Goal: Task Accomplishment & Management: Use online tool/utility

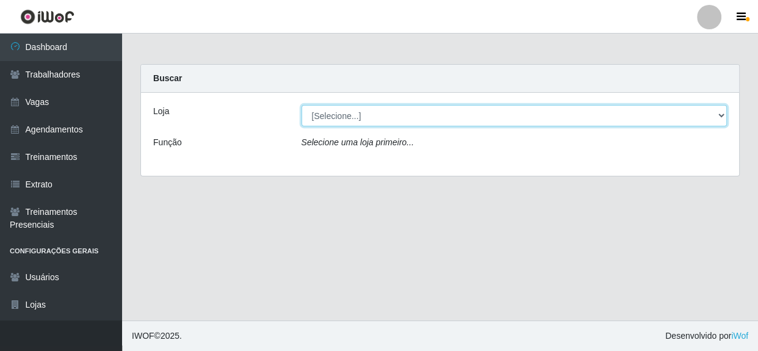
click at [458, 114] on select "[Selecione...] Rede Compras - CD Logistica" at bounding box center [515, 115] width 426 height 21
select select "429"
click at [302, 105] on select "[Selecione...] Rede Compras - CD Logistica" at bounding box center [515, 115] width 426 height 21
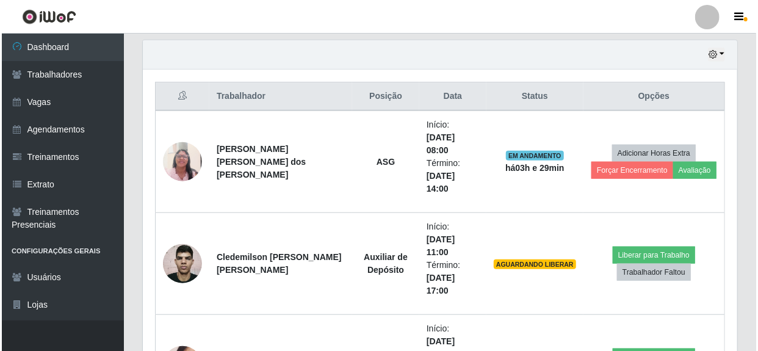
scroll to position [444, 0]
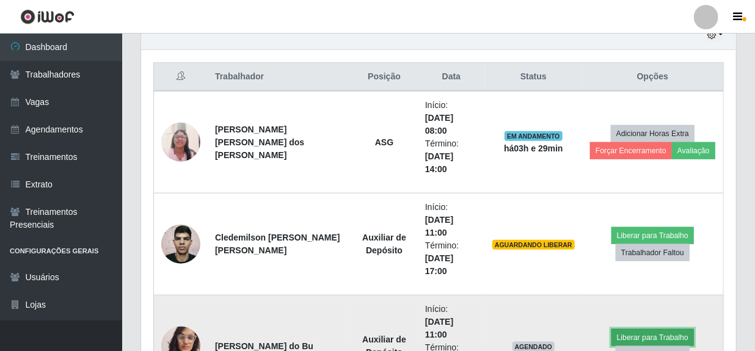
click at [651, 329] on button "Liberar para Trabalho" at bounding box center [652, 337] width 82 height 17
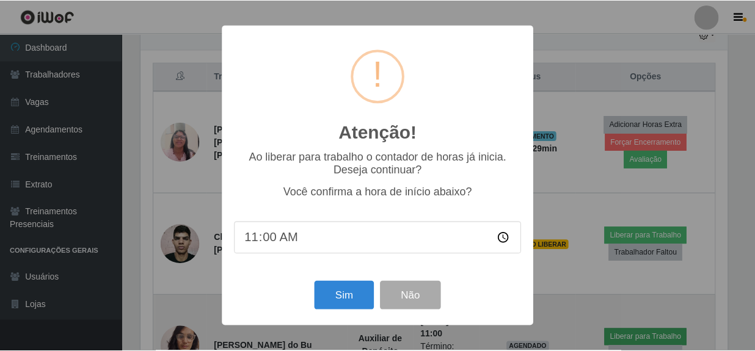
scroll to position [253, 589]
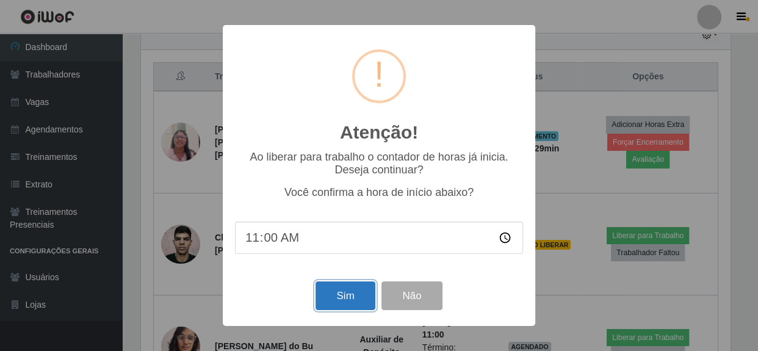
click at [336, 304] on button "Sim" at bounding box center [345, 295] width 59 height 29
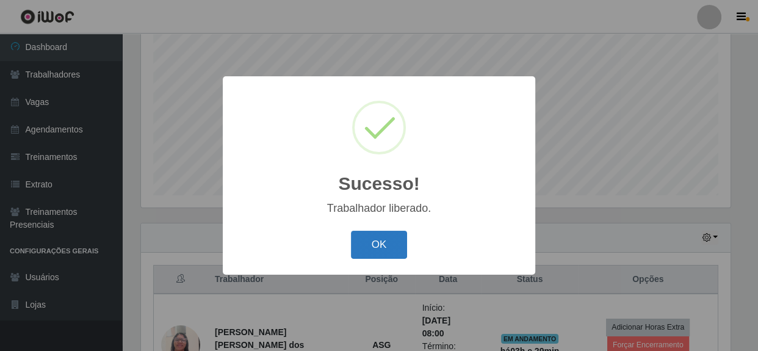
click at [399, 246] on button "OK" at bounding box center [379, 245] width 57 height 29
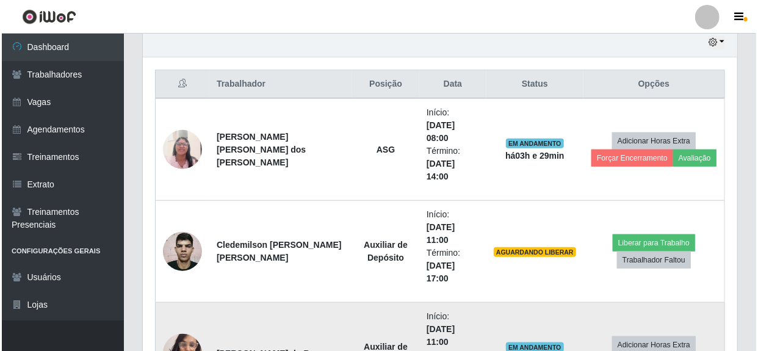
scroll to position [463, 0]
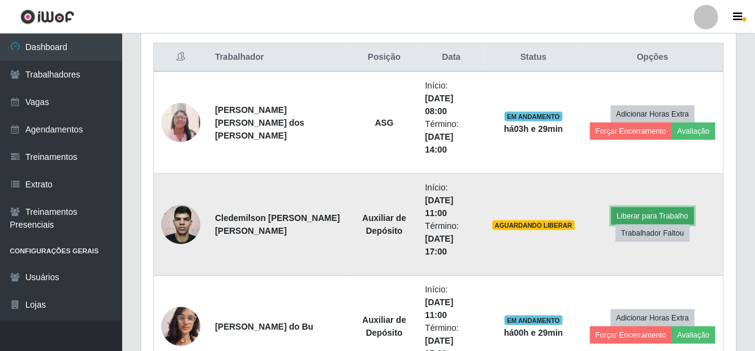
click at [638, 208] on button "Liberar para Trabalho" at bounding box center [652, 216] width 82 height 17
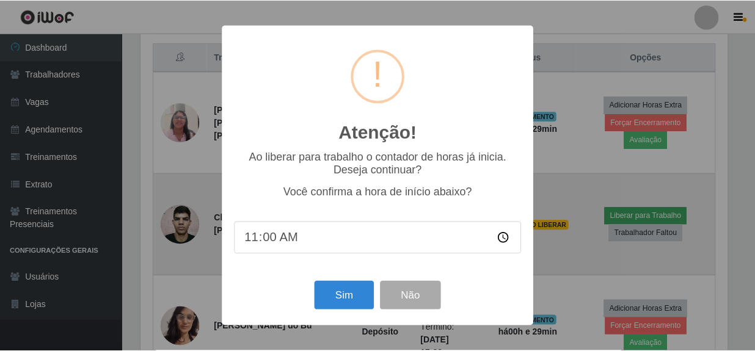
scroll to position [253, 589]
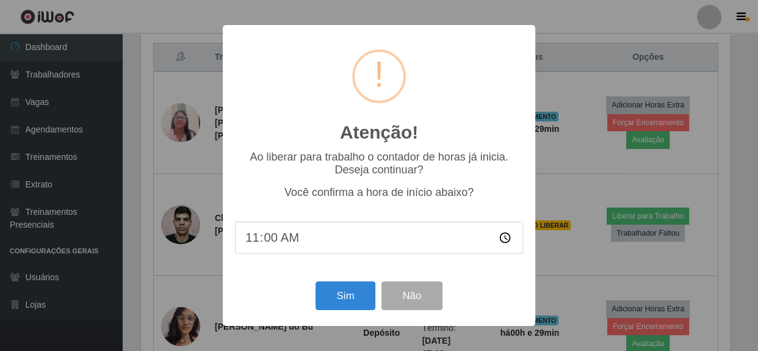
click at [280, 242] on input "11:00" at bounding box center [379, 238] width 288 height 32
click at [265, 242] on input "11:00" at bounding box center [379, 238] width 288 height 32
type input "11:29"
click at [347, 297] on button "Sim" at bounding box center [345, 295] width 59 height 29
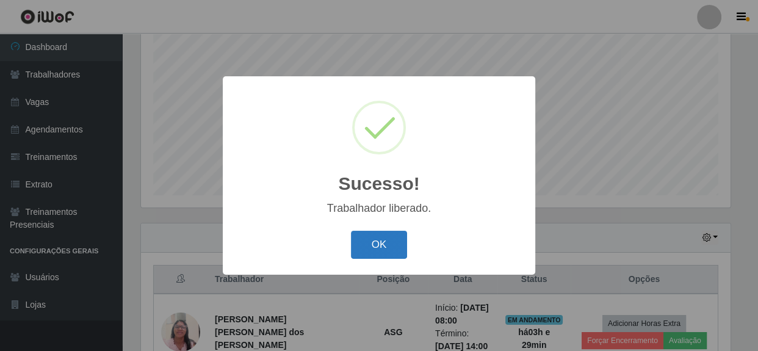
click at [380, 246] on button "OK" at bounding box center [379, 245] width 57 height 29
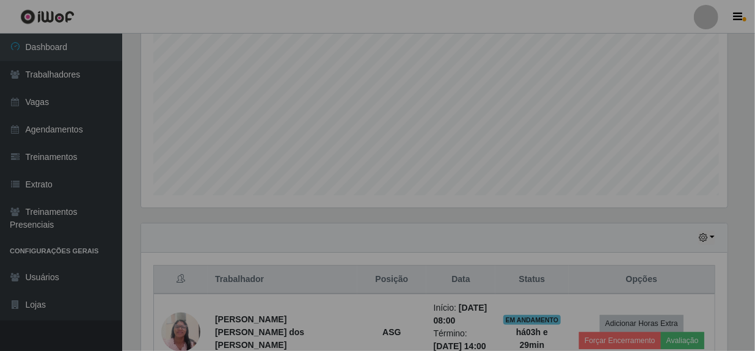
scroll to position [253, 595]
